Goal: Task Accomplishment & Management: Complete application form

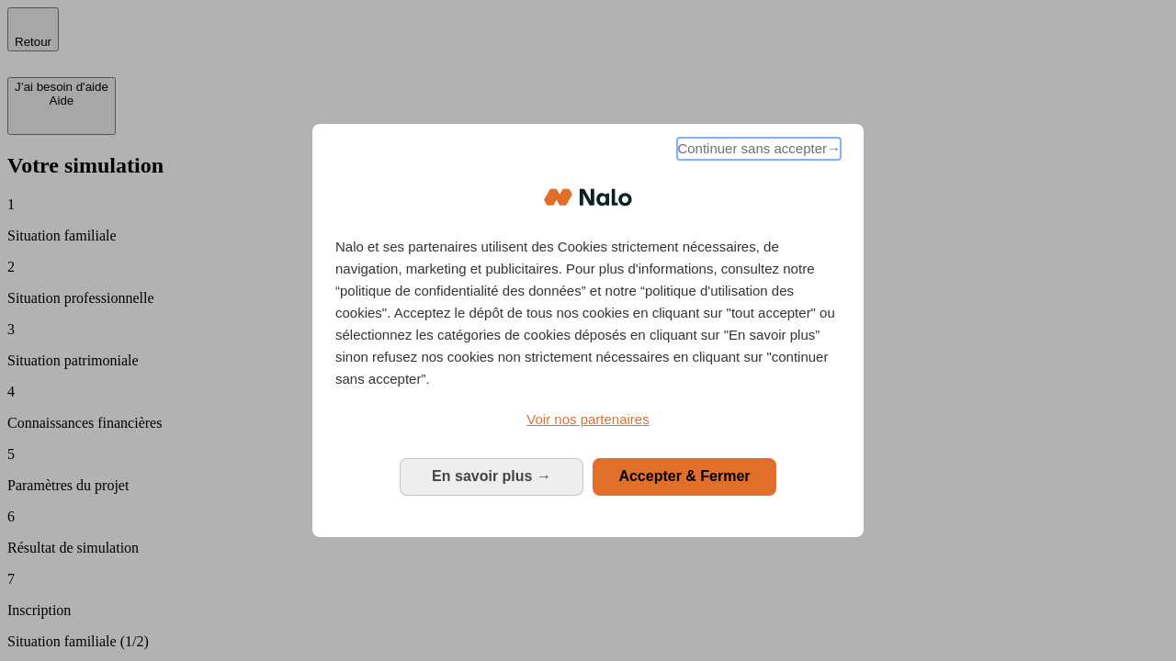
click at [757, 152] on span "Continuer sans accepter →" at bounding box center [759, 149] width 164 height 22
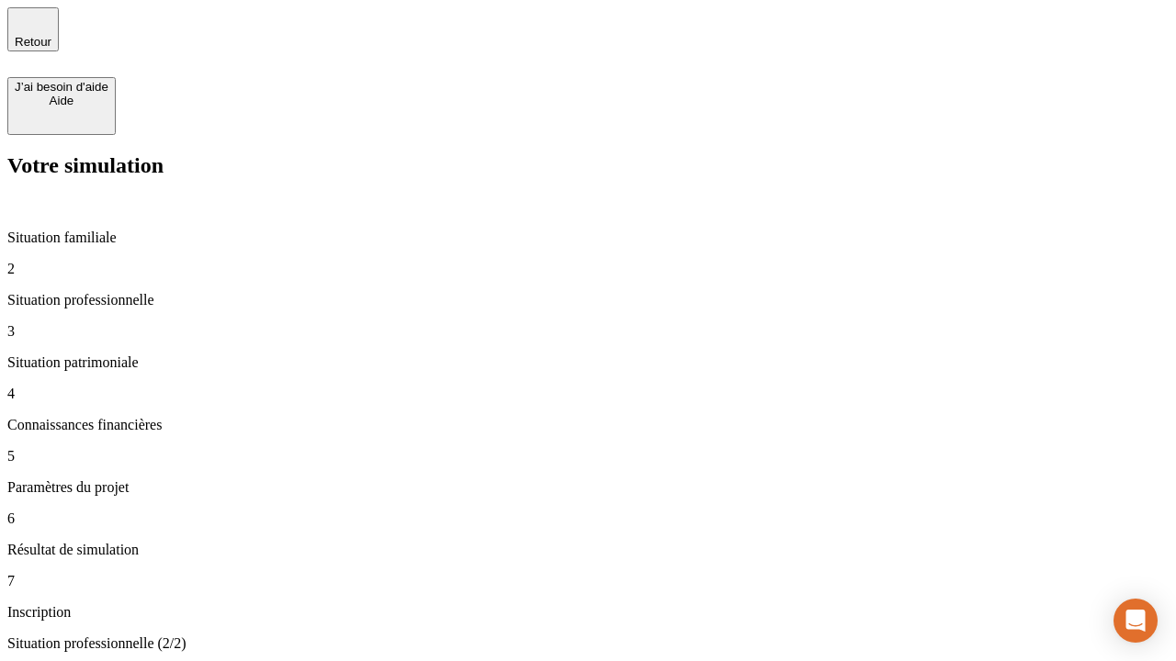
type input "30 000"
type input "40 000"
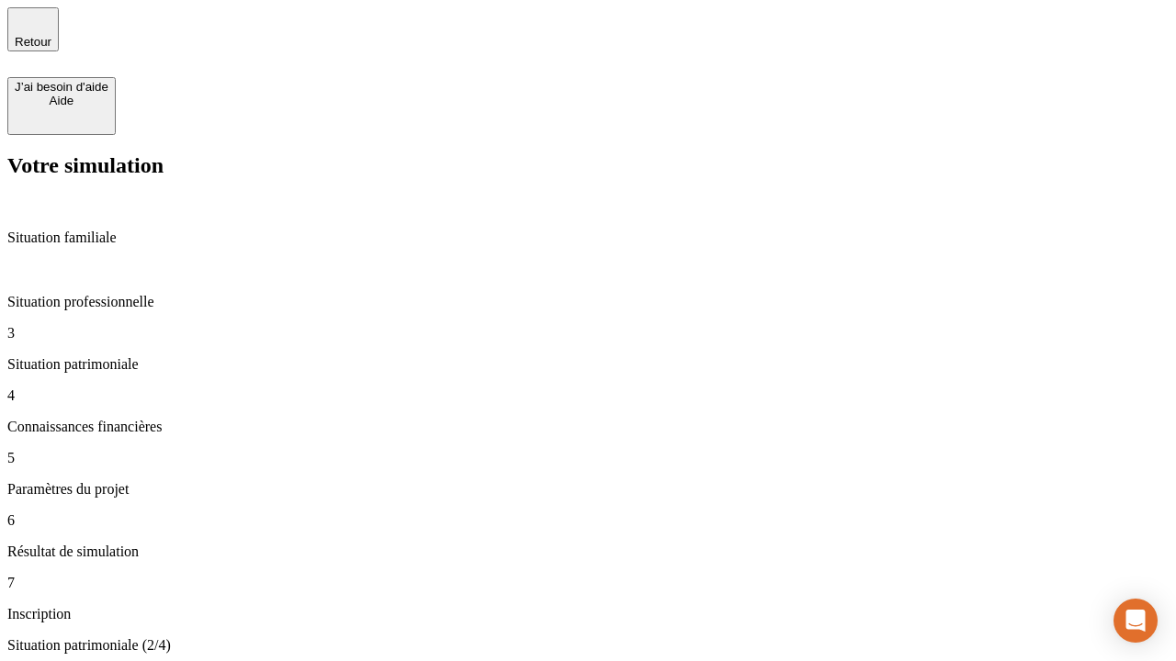
type input "1 100"
type input "20"
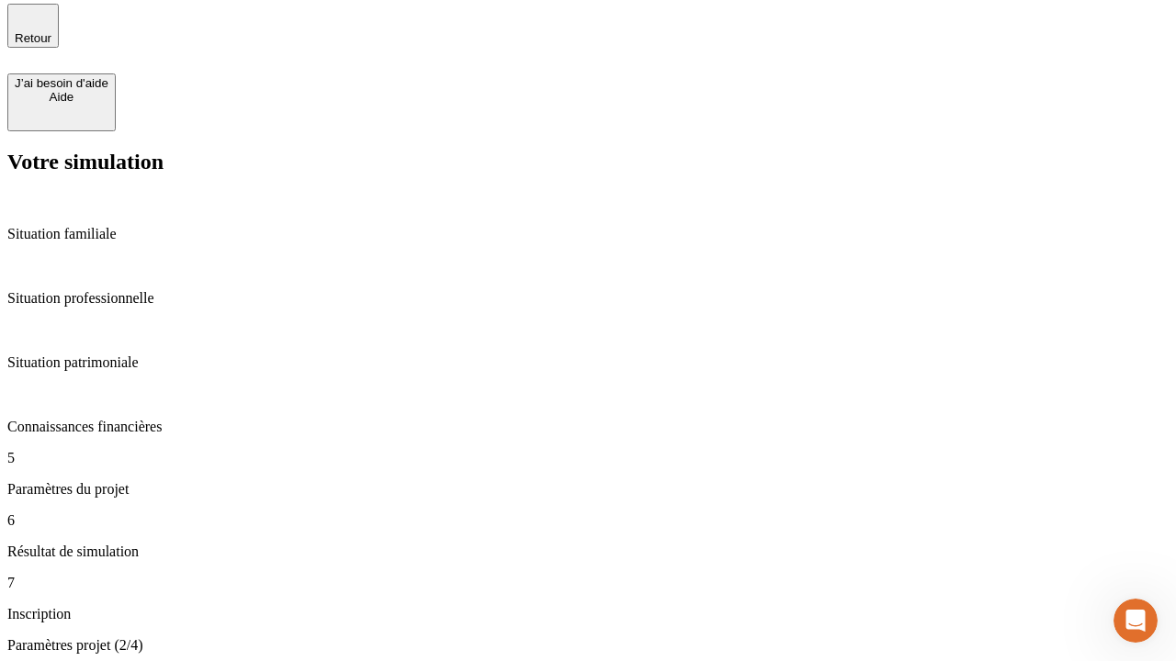
type input "40"
type input "62"
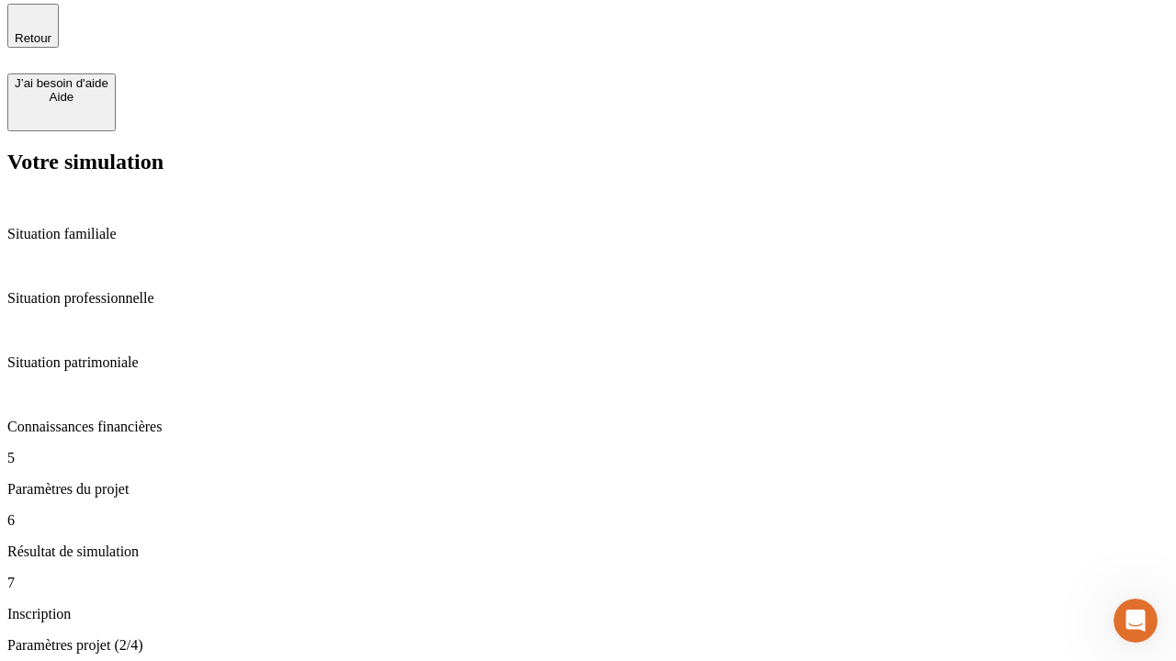
type input "50 000"
type input "640"
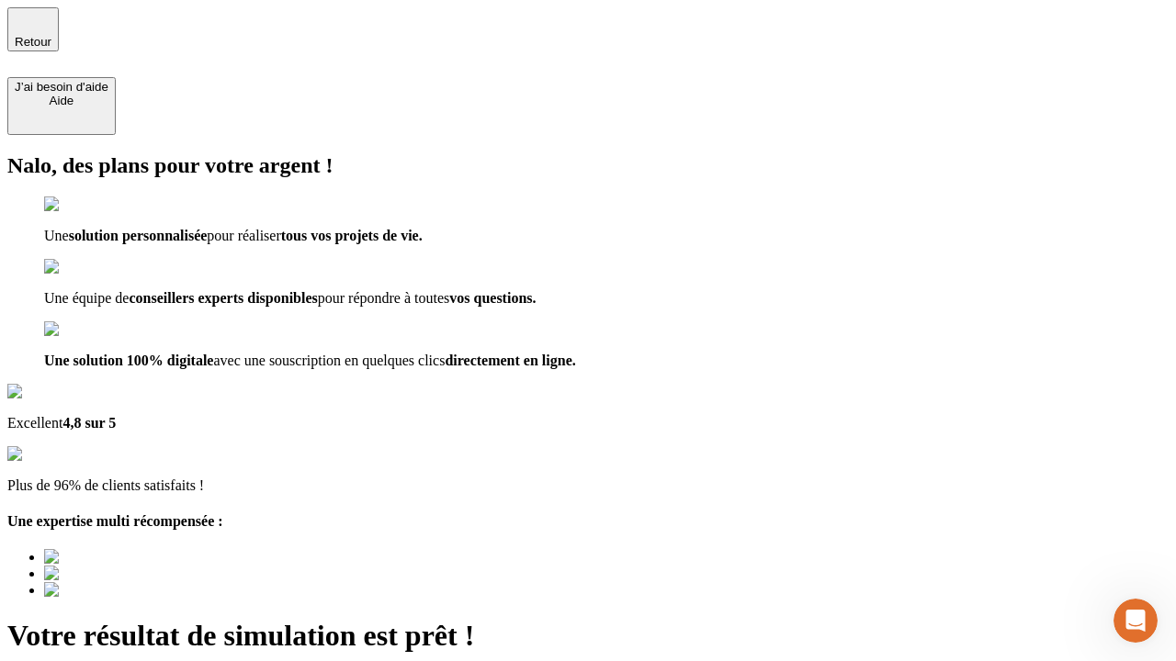
type input "[EMAIL_ADDRESS][DOMAIN_NAME]"
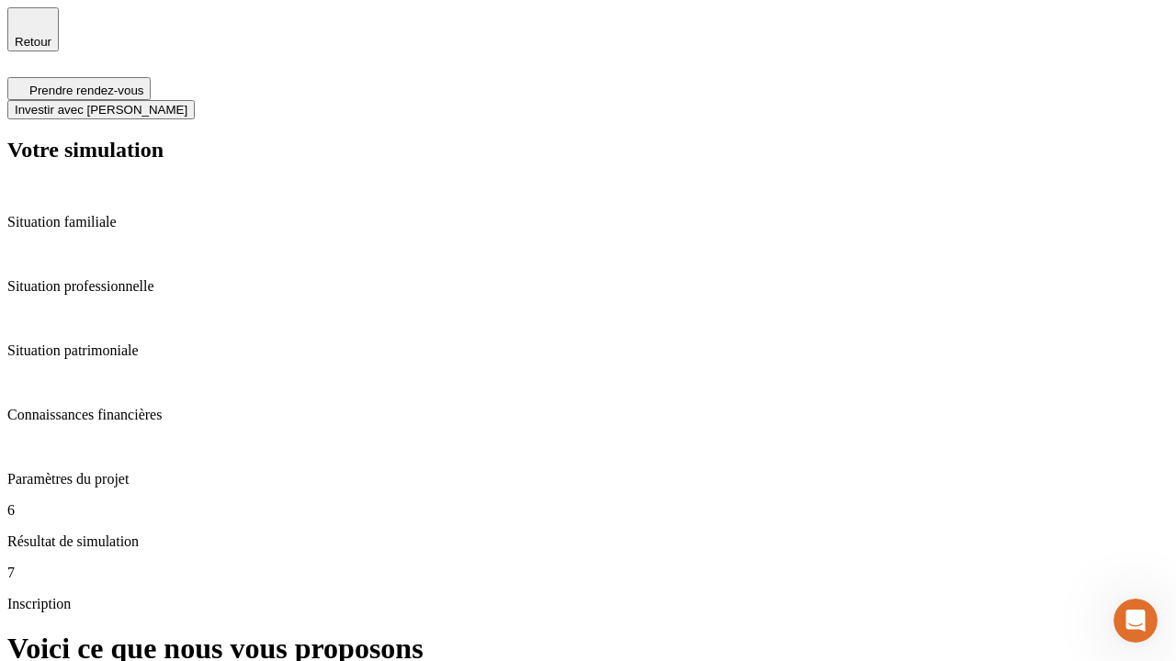
click at [187, 103] on span "Investir avec [PERSON_NAME]" at bounding box center [101, 110] width 173 height 14
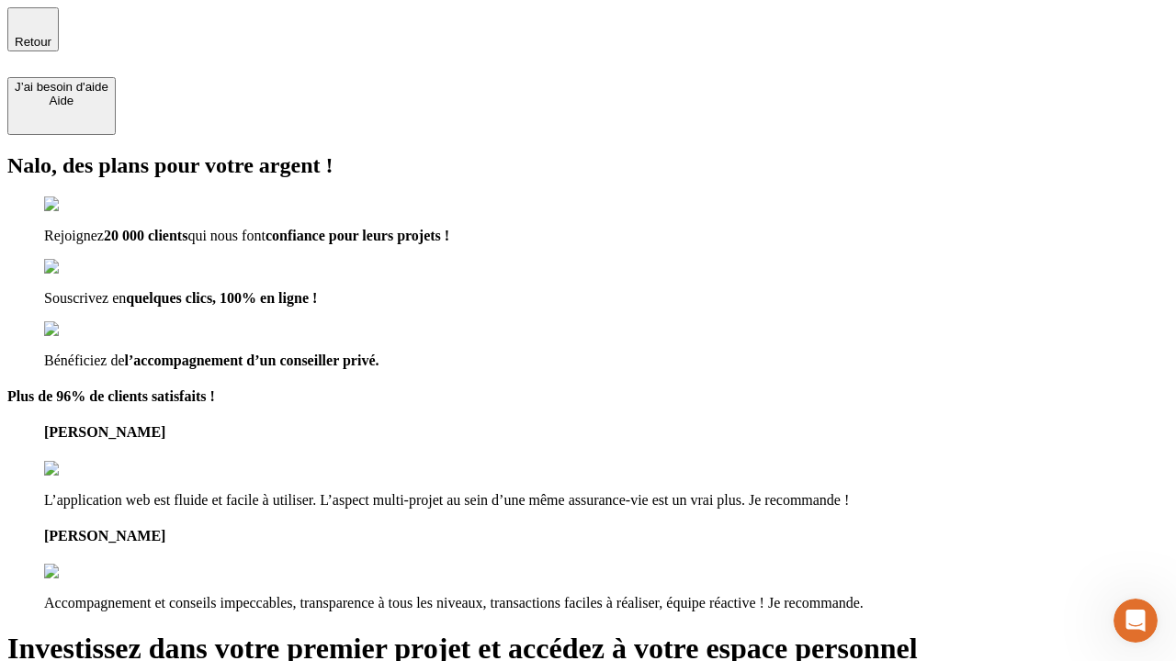
type input "[EMAIL_ADDRESS][DOMAIN_NAME]"
